Goal: Task Accomplishment & Management: Complete application form

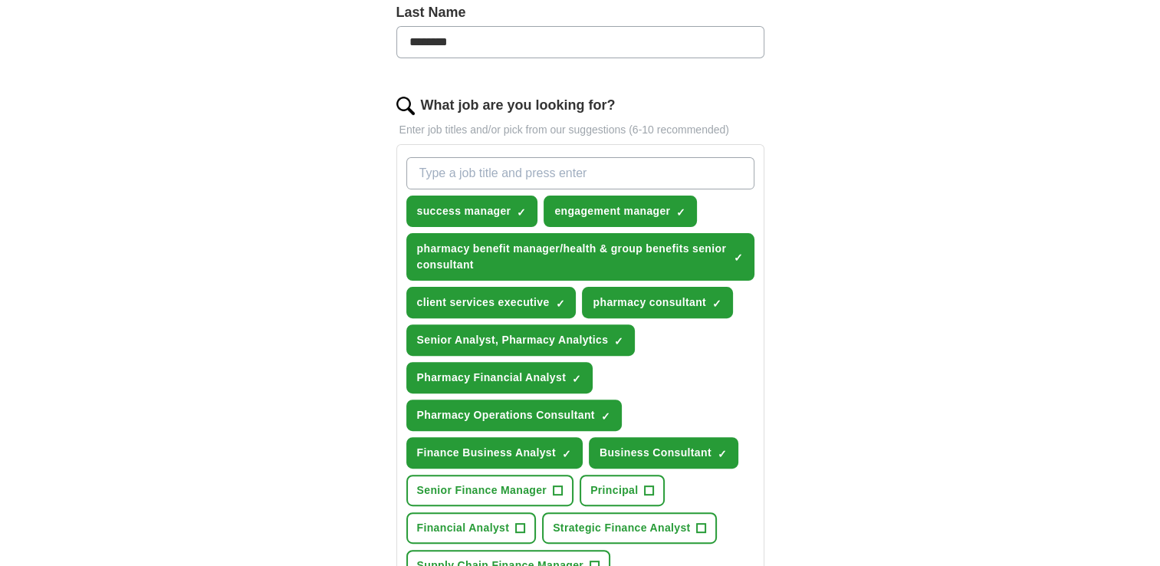
scroll to position [418, 0]
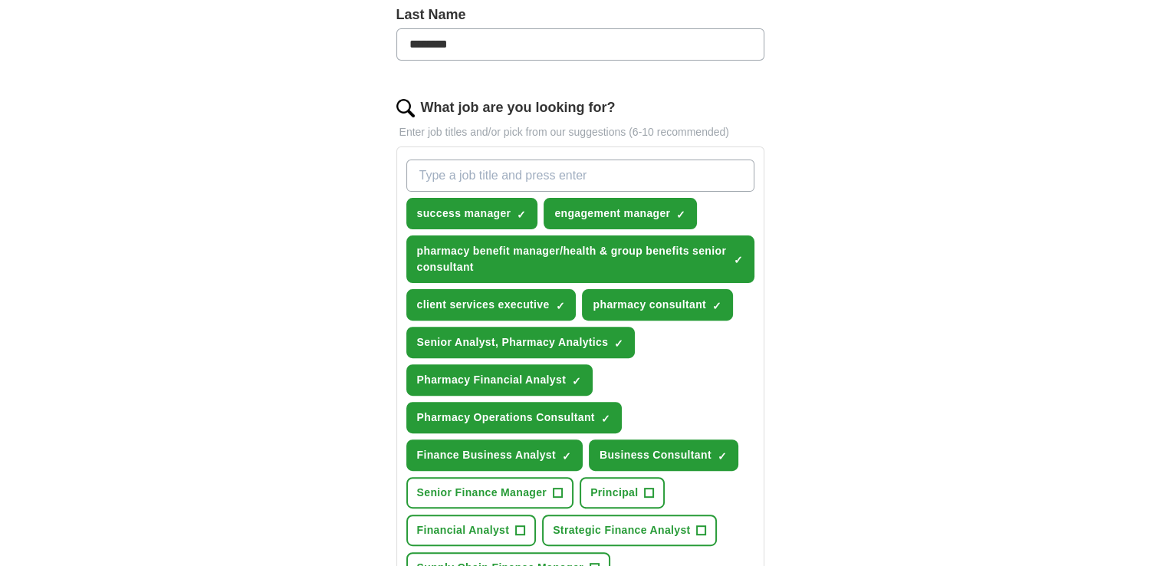
click at [493, 167] on input "What job are you looking for?" at bounding box center [580, 176] width 348 height 32
click at [464, 173] on input "What job are you looking for?" at bounding box center [580, 176] width 348 height 32
type input "compliance audit manager"
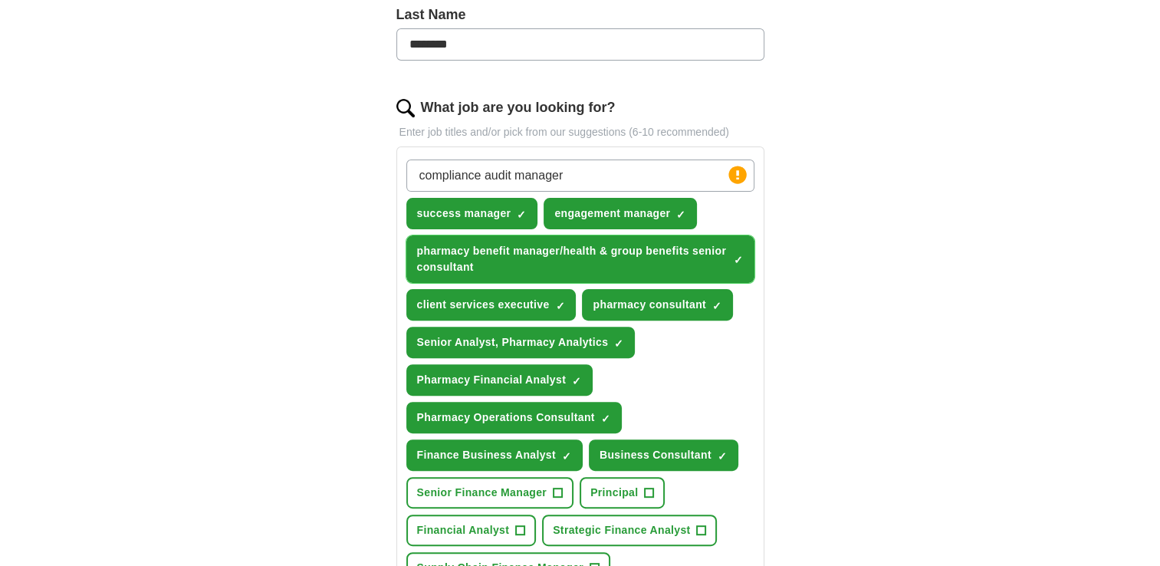
click at [743, 255] on span "✓ ×" at bounding box center [739, 259] width 10 height 9
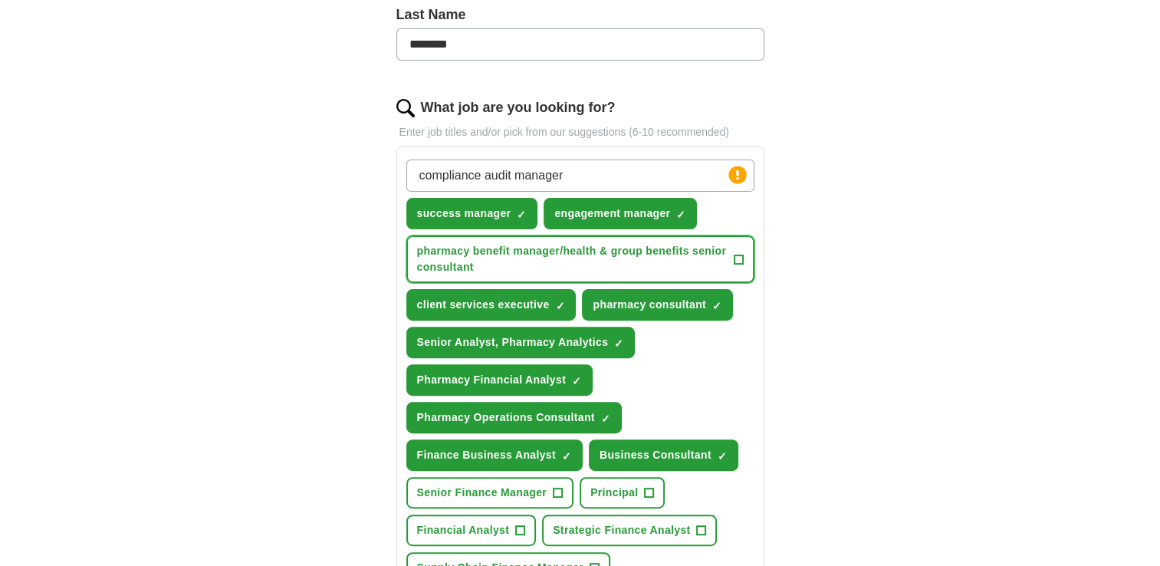
click at [406, 235] on button "pharmacy benefit manager/health & group benefits senior consultant +" at bounding box center [580, 259] width 348 height 48
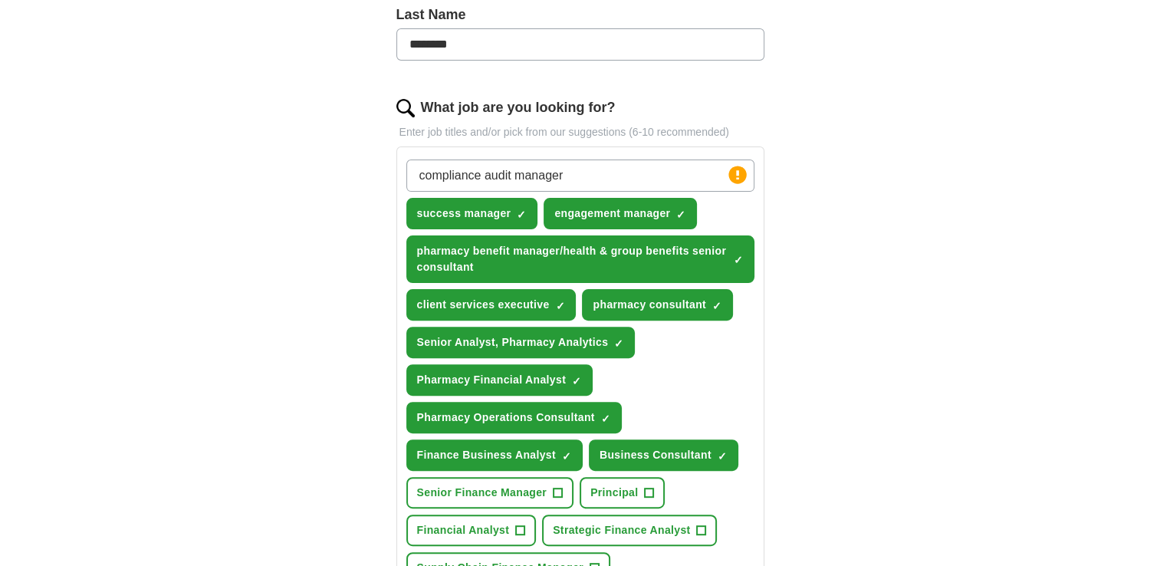
click at [673, 162] on input "compliance audit manager" at bounding box center [580, 176] width 348 height 32
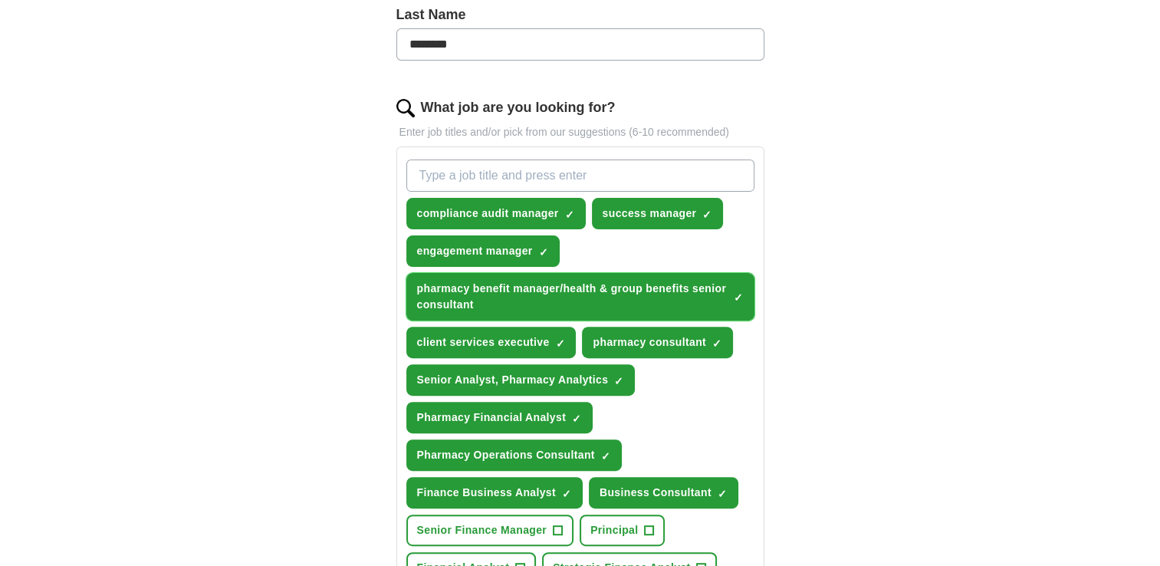
click at [0, 0] on span "×" at bounding box center [0, 0] width 0 height 0
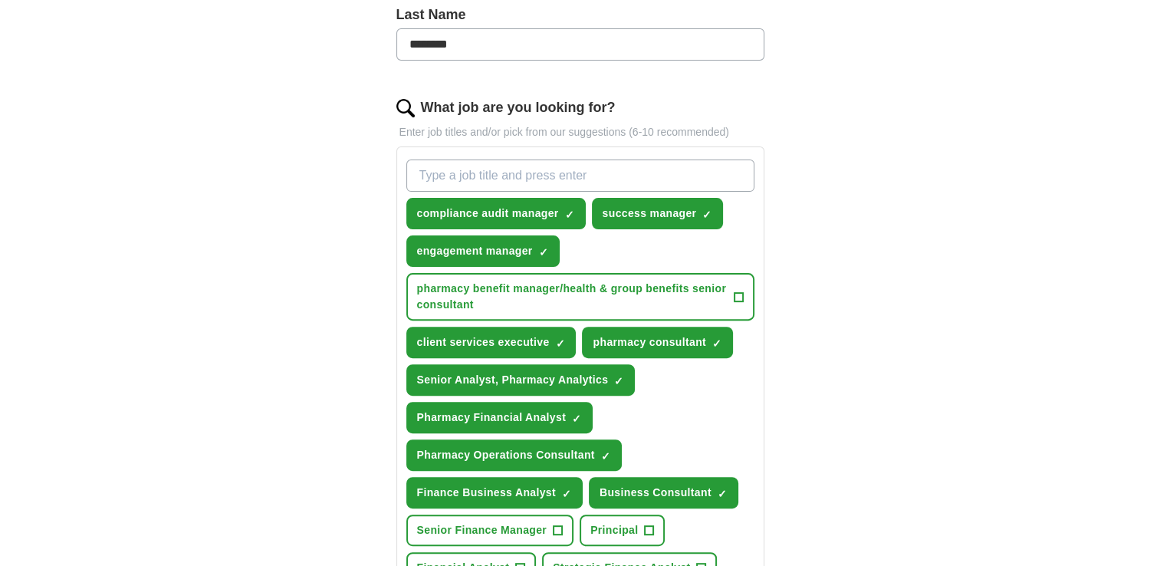
click at [829, 313] on div "ApplyIQ Let ApplyIQ do the hard work of searching and applying for jobs. Just t…" at bounding box center [581, 432] width 982 height 1606
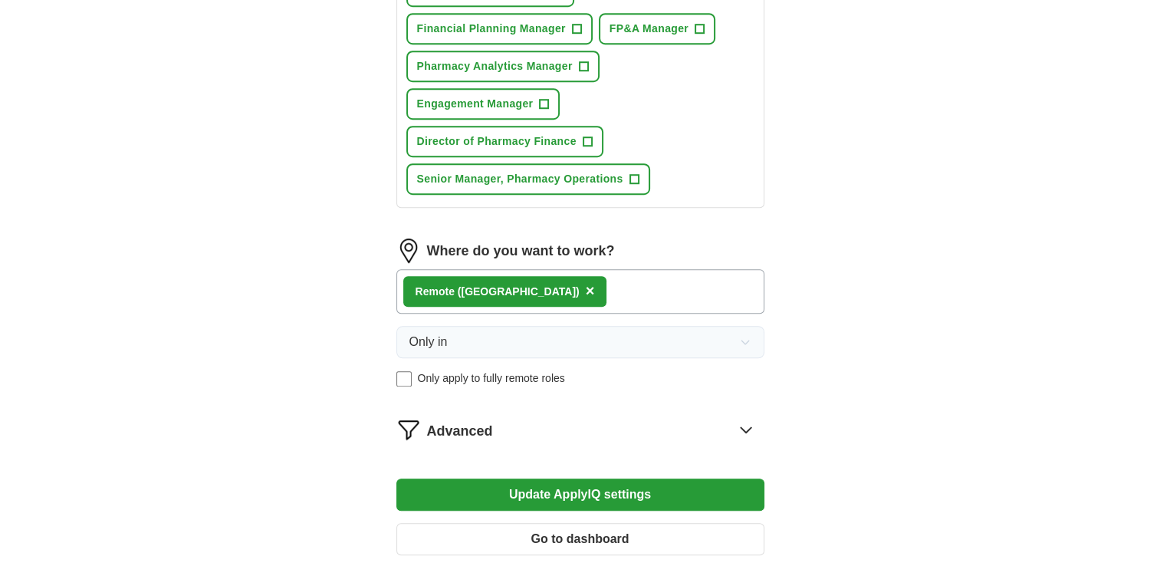
scroll to position [1093, 0]
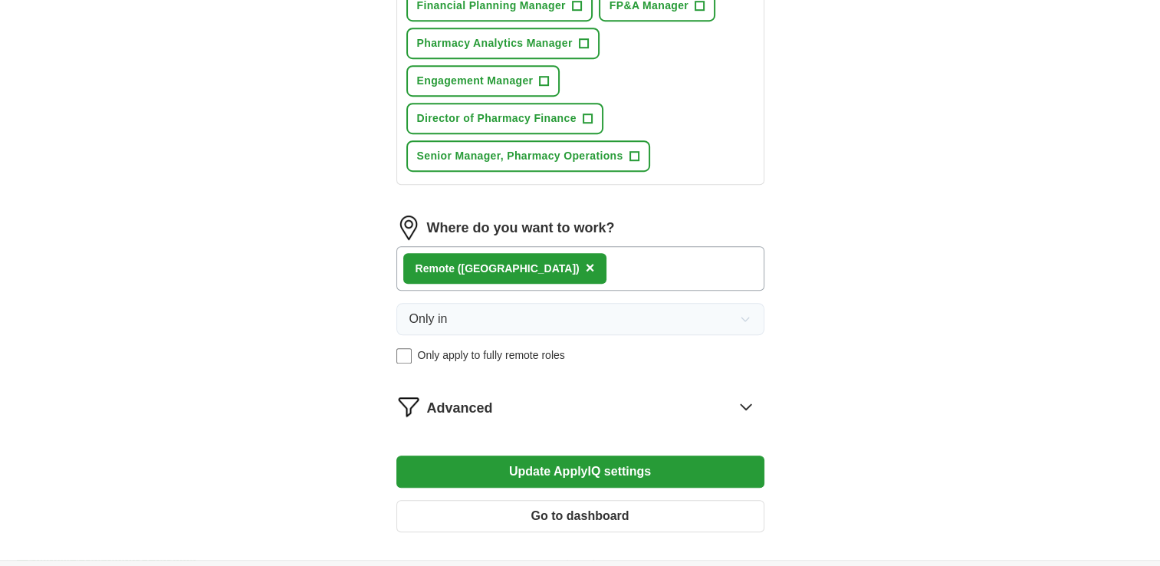
click at [720, 463] on button "Update ApplyIQ settings" at bounding box center [581, 472] width 368 height 32
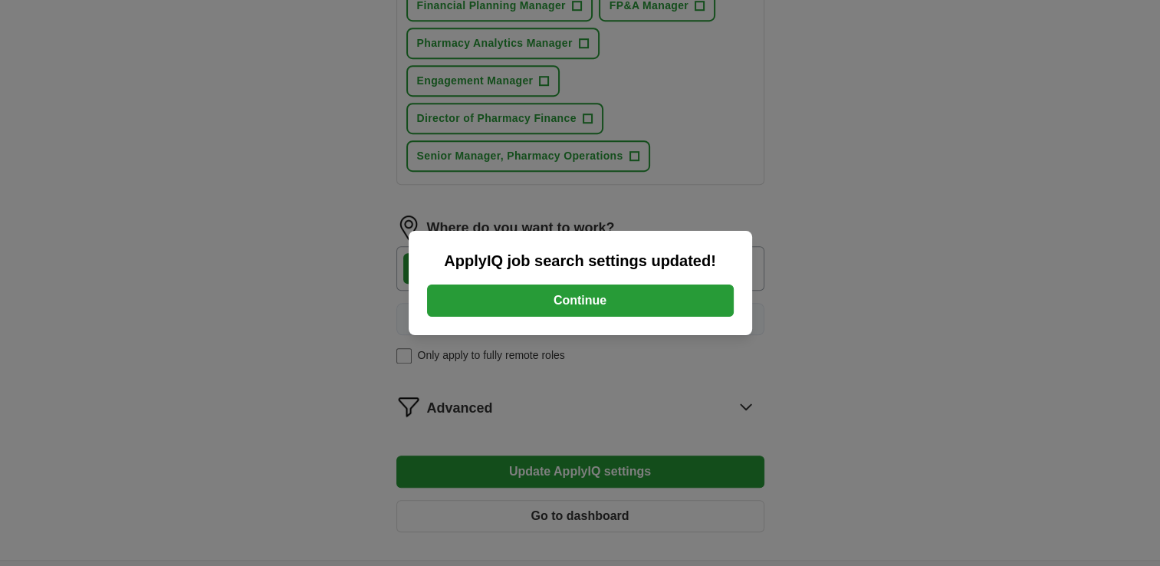
click at [663, 304] on button "Continue" at bounding box center [580, 301] width 307 height 32
